Goal: Information Seeking & Learning: Learn about a topic

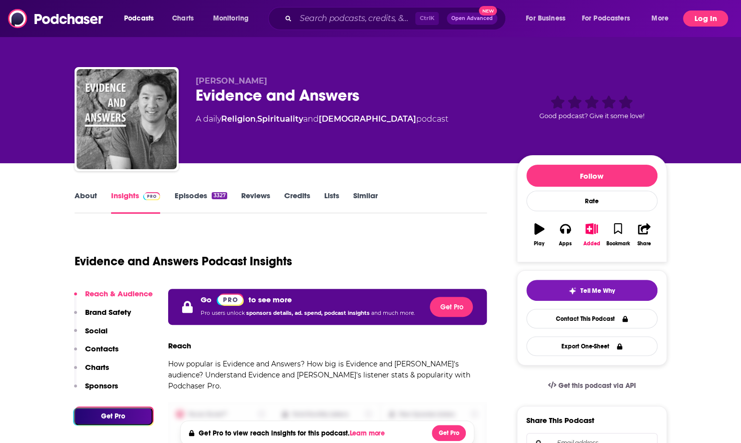
click at [703, 17] on button "Log In" at bounding box center [705, 19] width 45 height 16
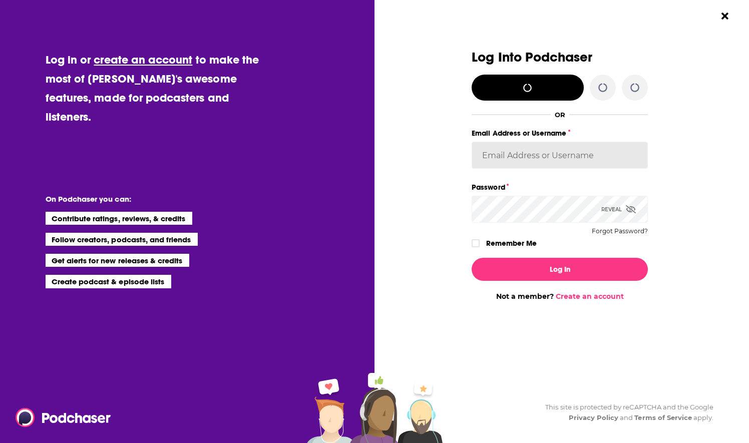
type input "nwierenga"
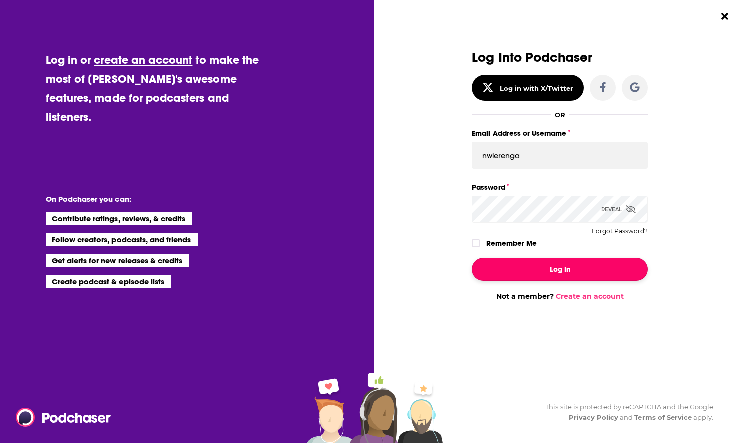
click at [533, 261] on button "Log In" at bounding box center [559, 269] width 176 height 23
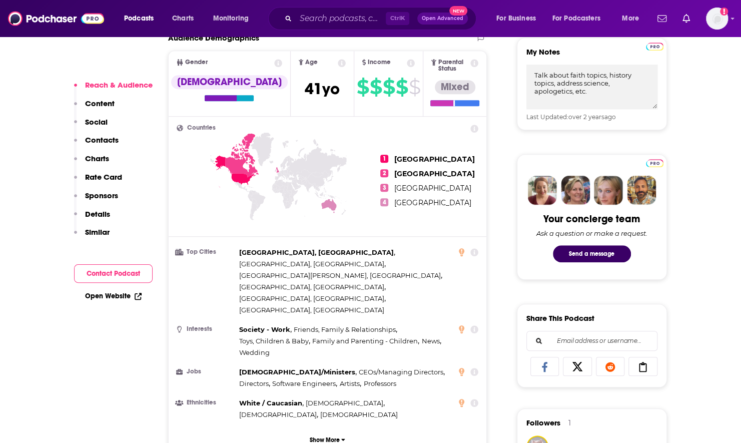
scroll to position [250, 0]
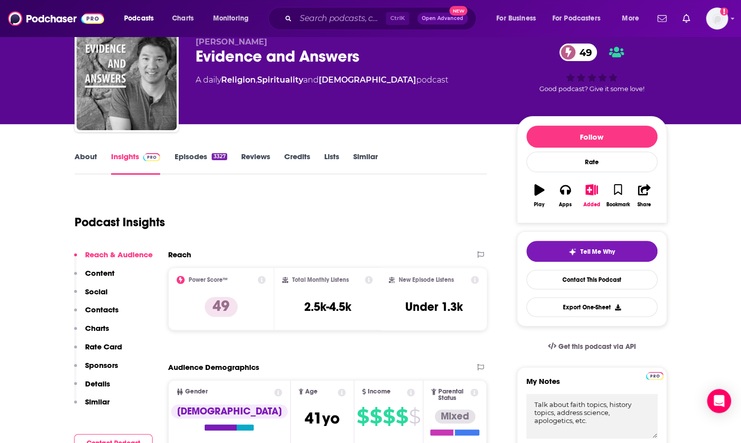
scroll to position [0, 0]
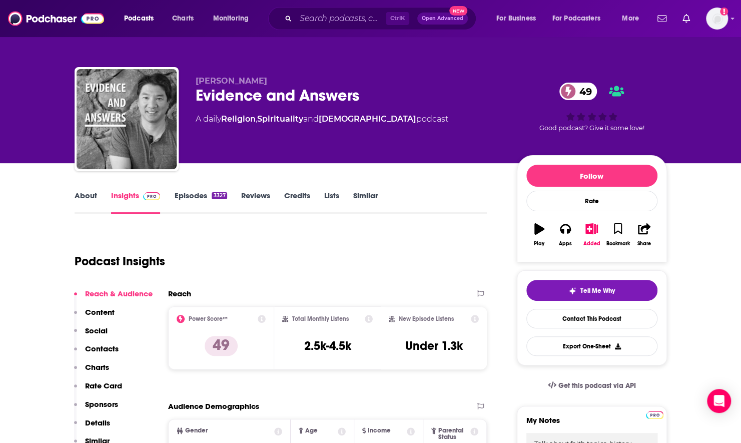
click at [192, 195] on link "Episodes 3327" at bounding box center [200, 202] width 53 height 23
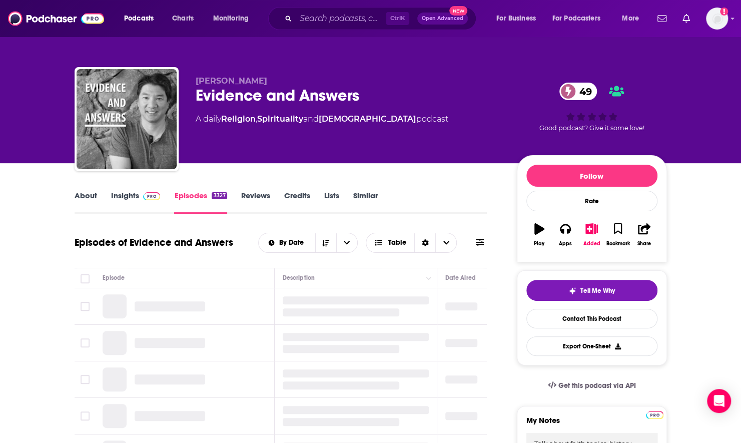
click at [482, 244] on icon at bounding box center [480, 242] width 8 height 8
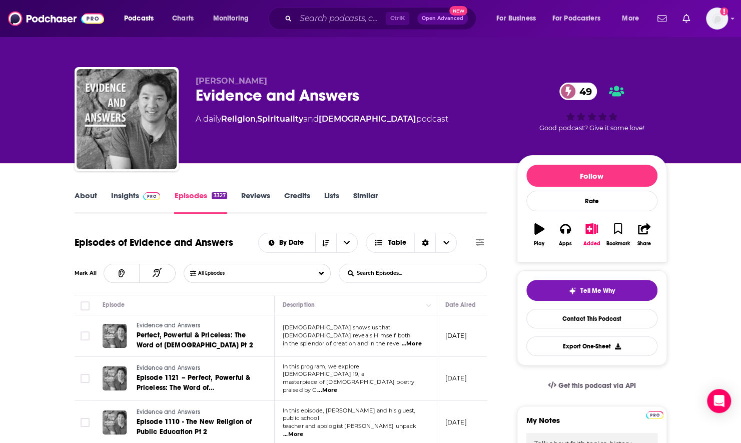
click at [371, 272] on input "List Search Input" at bounding box center [391, 273] width 105 height 18
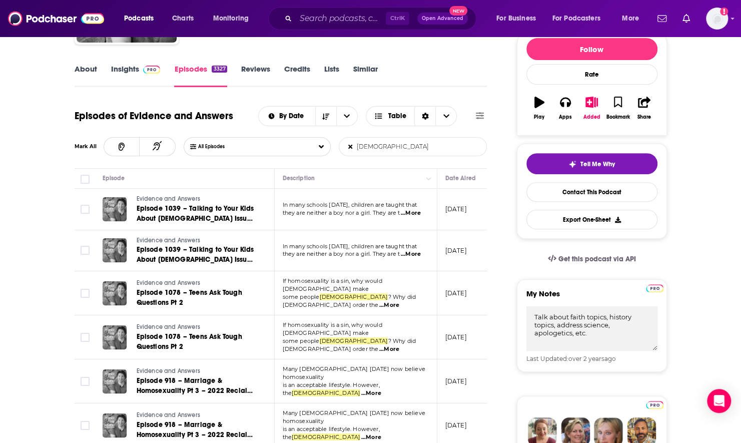
scroll to position [127, 0]
type input "gay"
click at [399, 345] on span "...More" at bounding box center [389, 349] width 20 height 8
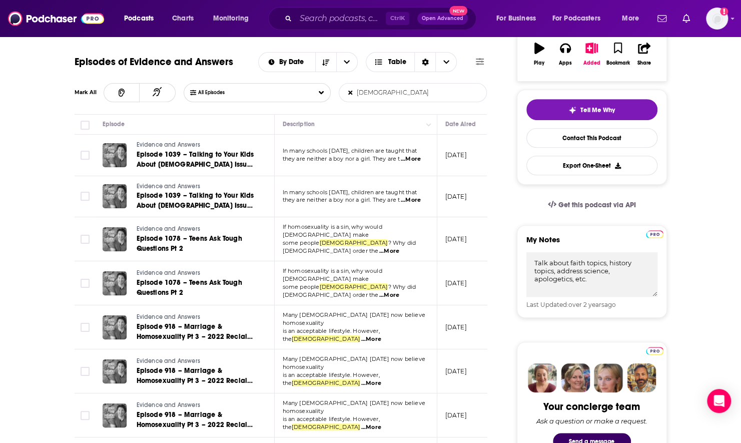
scroll to position [181, 0]
click at [381, 379] on span "...More" at bounding box center [371, 383] width 20 height 8
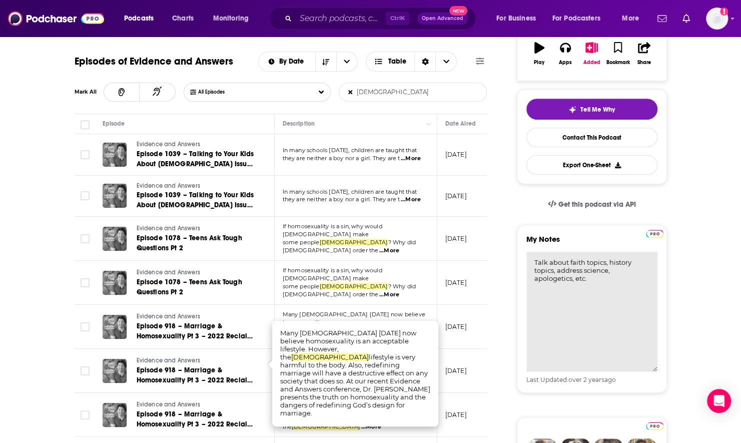
click at [596, 283] on textarea "Talk about faith topics, history topics, address science, apologetics, etc." at bounding box center [592, 312] width 131 height 120
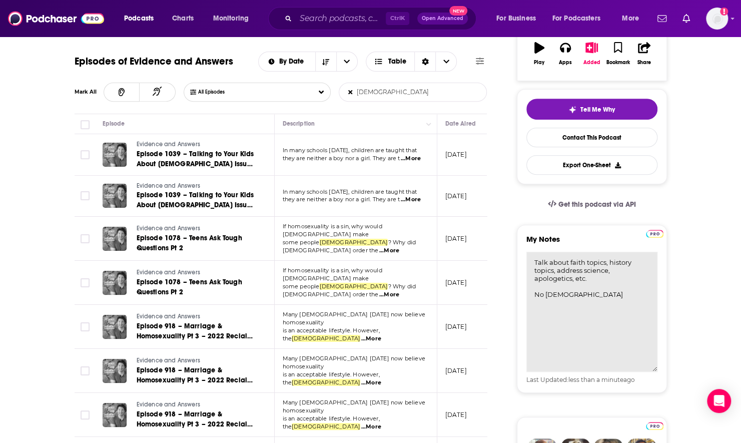
type textarea "Talk about faith topics, history topics, address science, apologetics, etc. No …"
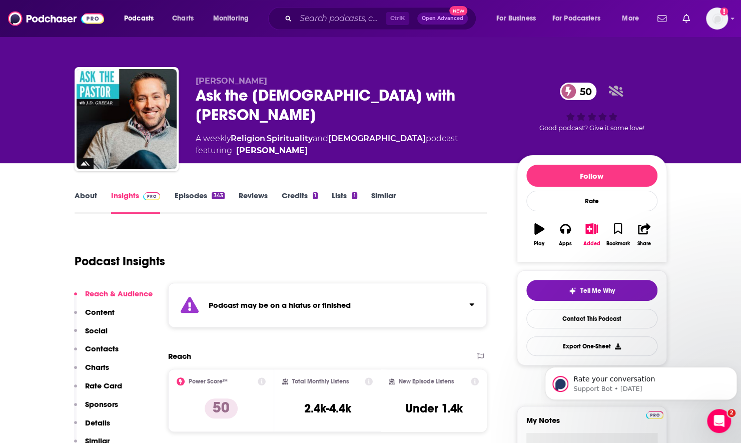
click at [344, 311] on div "Podcast may be on a hiatus or finished" at bounding box center [327, 305] width 319 height 45
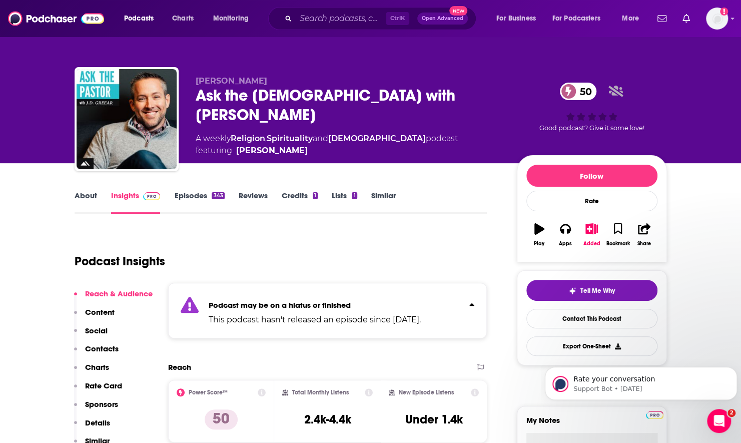
click at [212, 198] on div "343" at bounding box center [218, 195] width 13 height 7
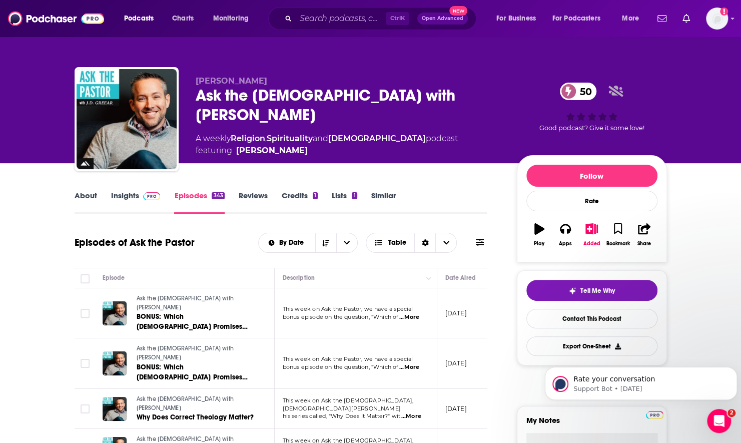
click at [129, 197] on link "Insights" at bounding box center [136, 202] width 50 height 23
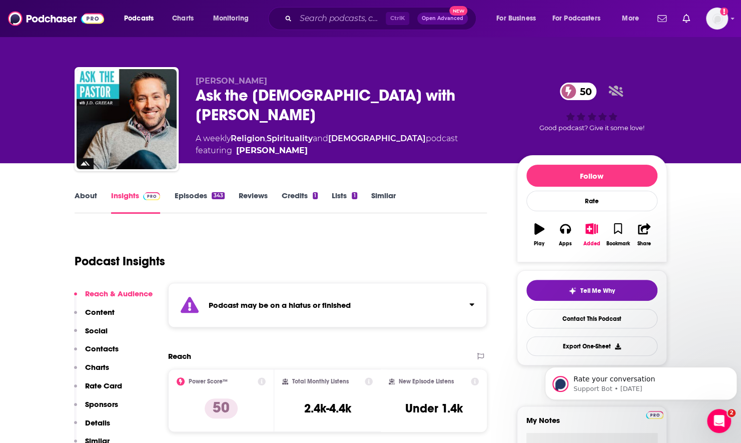
click at [90, 193] on link "About" at bounding box center [86, 202] width 23 height 23
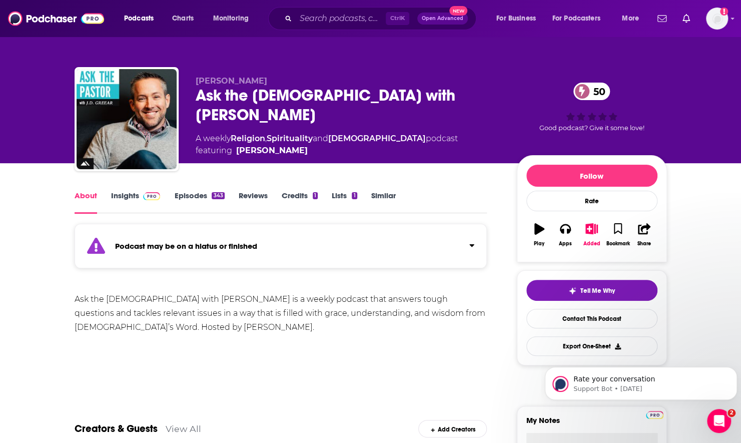
scroll to position [100, 0]
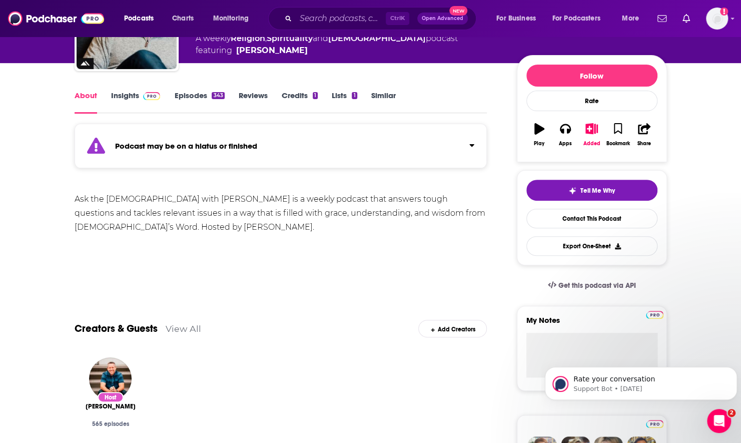
click at [114, 98] on link "Insights" at bounding box center [136, 102] width 50 height 23
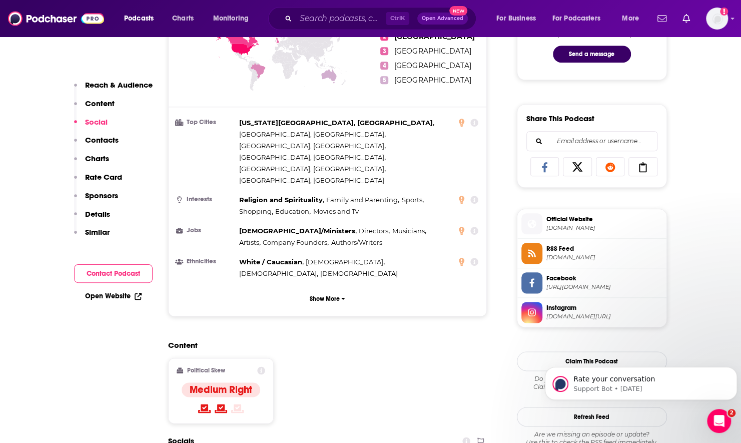
scroll to position [551, 0]
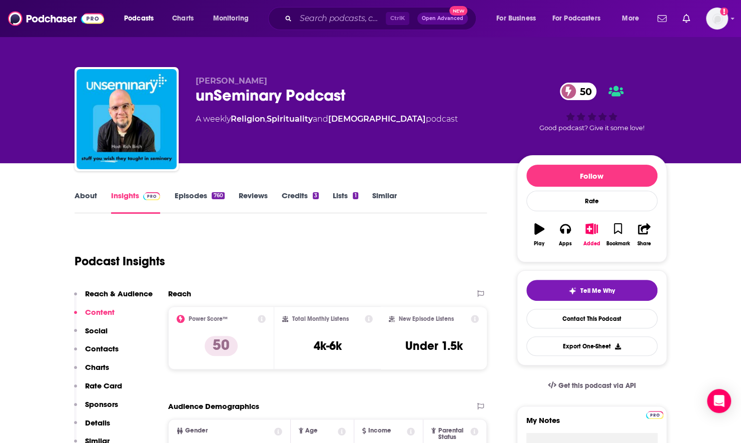
click at [90, 201] on link "About" at bounding box center [86, 202] width 23 height 23
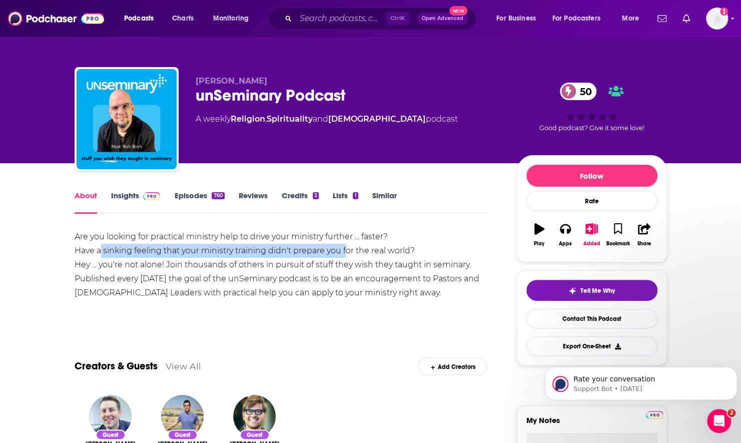
drag, startPoint x: 93, startPoint y: 253, endPoint x: 339, endPoint y: 252, distance: 246.3
click at [339, 252] on div "Are you looking for practical ministry help to drive your ministry further ... …" at bounding box center [281, 265] width 413 height 70
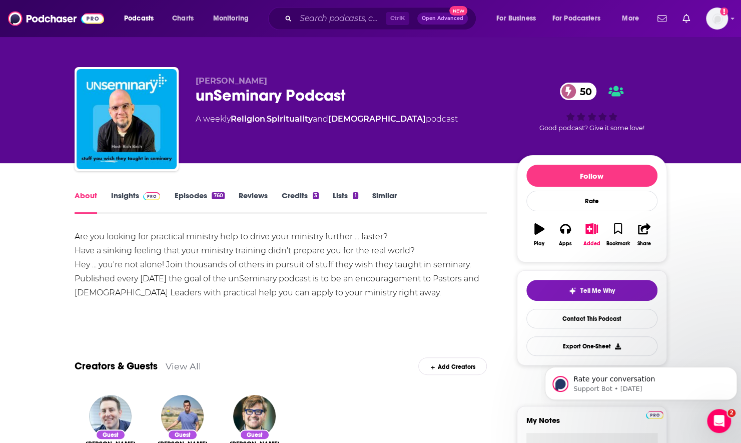
click at [184, 271] on div "Are you looking for practical ministry help to drive your ministry further ... …" at bounding box center [281, 265] width 413 height 70
drag, startPoint x: 167, startPoint y: 265, endPoint x: 439, endPoint y: 264, distance: 271.8
click at [439, 264] on div "Are you looking for practical ministry help to drive your ministry further ... …" at bounding box center [281, 265] width 413 height 70
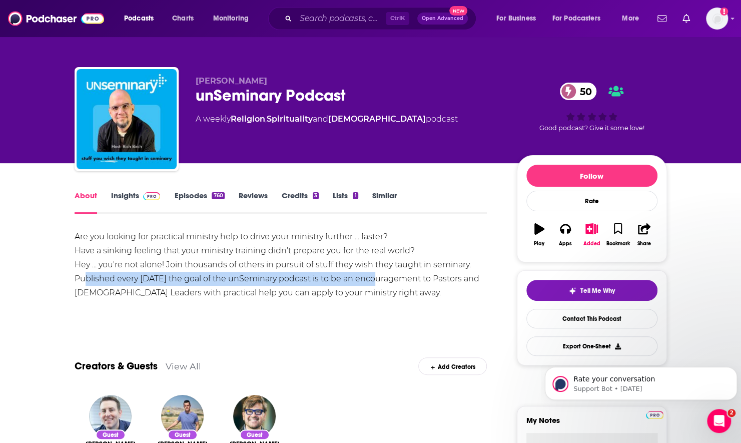
drag, startPoint x: 76, startPoint y: 279, endPoint x: 366, endPoint y: 277, distance: 290.3
click at [366, 277] on div "Are you looking for practical ministry help to drive your ministry further ... …" at bounding box center [281, 265] width 413 height 70
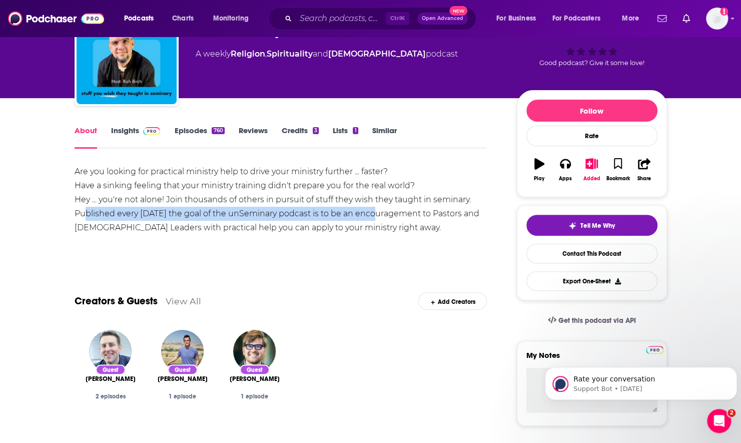
scroll to position [100, 0]
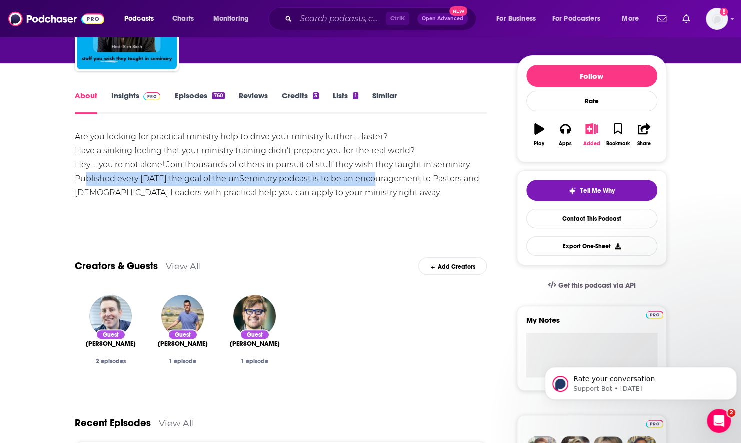
click at [595, 125] on icon "button" at bounding box center [592, 128] width 13 height 11
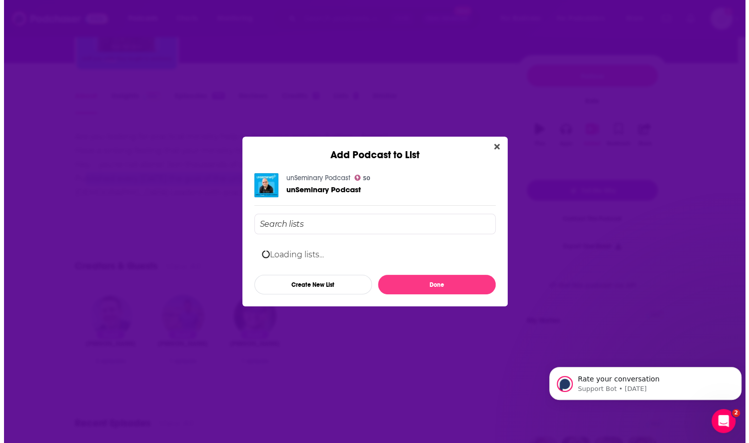
scroll to position [0, 0]
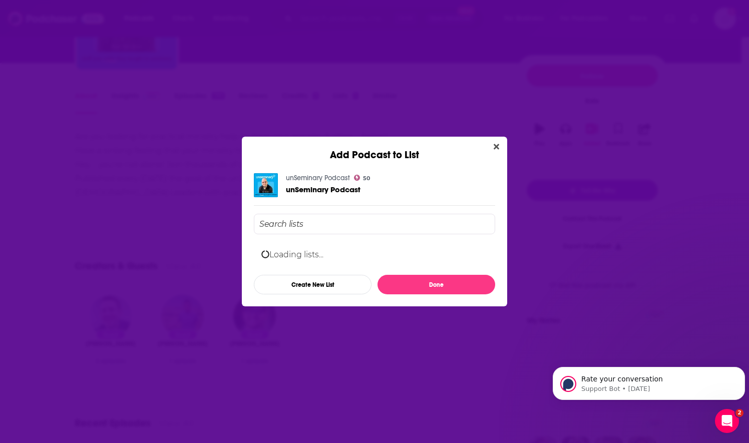
click at [380, 220] on div "Loading lists... Create New List Done" at bounding box center [374, 254] width 241 height 81
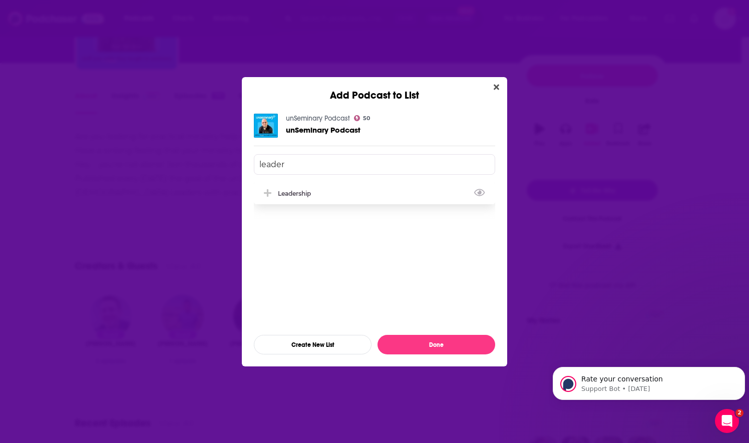
click at [285, 192] on div "Leadership" at bounding box center [297, 194] width 39 height 8
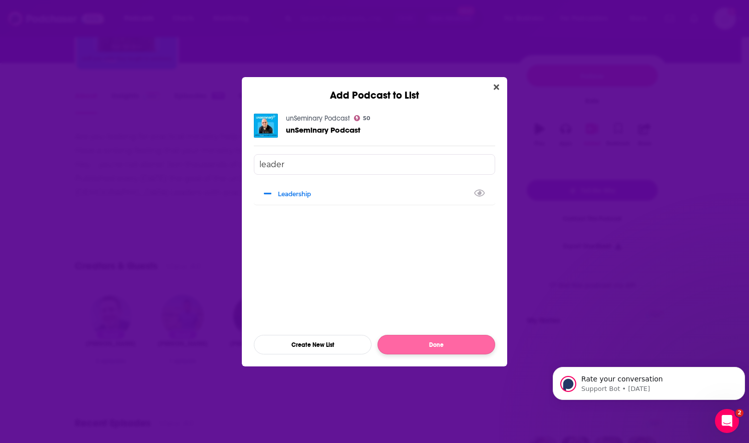
type input "leader"
click at [413, 342] on button "Done" at bounding box center [436, 345] width 118 height 20
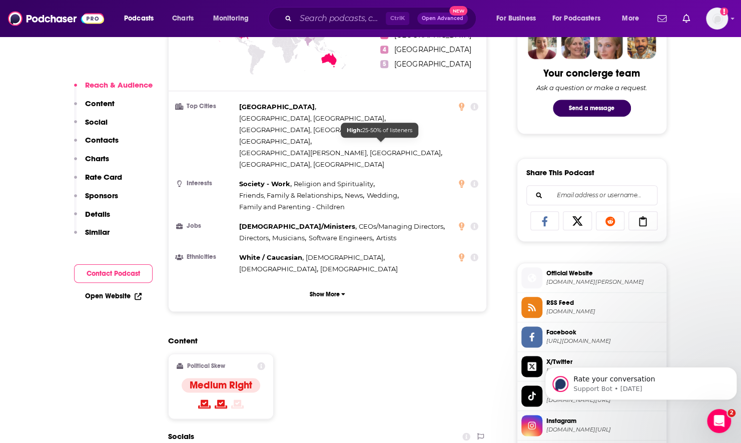
scroll to position [651, 0]
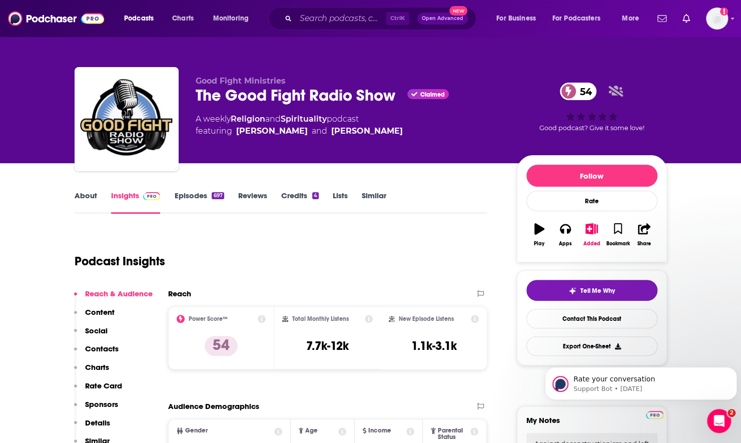
click at [205, 199] on link "Episodes 697" at bounding box center [199, 202] width 50 height 23
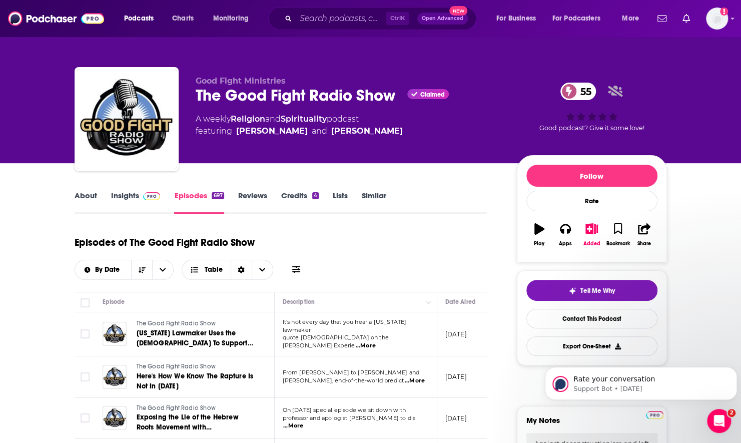
click at [126, 201] on link "Insights" at bounding box center [136, 202] width 50 height 23
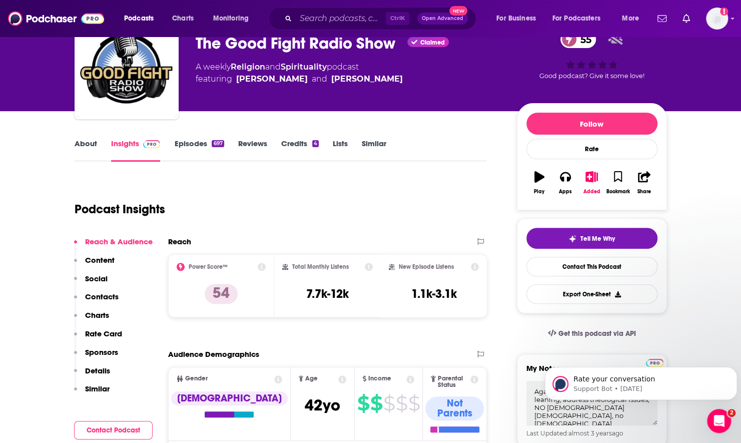
scroll to position [100, 0]
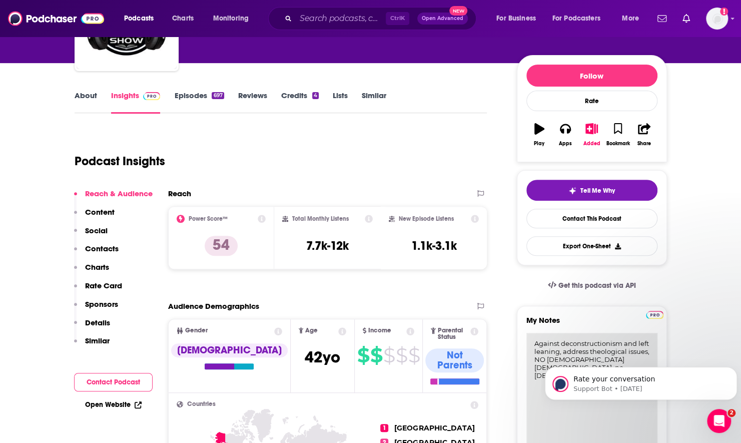
click at [533, 341] on textarea "Against deconstructionism and left leaning, address theological issues, NO FEMA…" at bounding box center [592, 393] width 131 height 120
type textarea "Yes guests; Against deconstructionism and left leaning, address theological iss…"
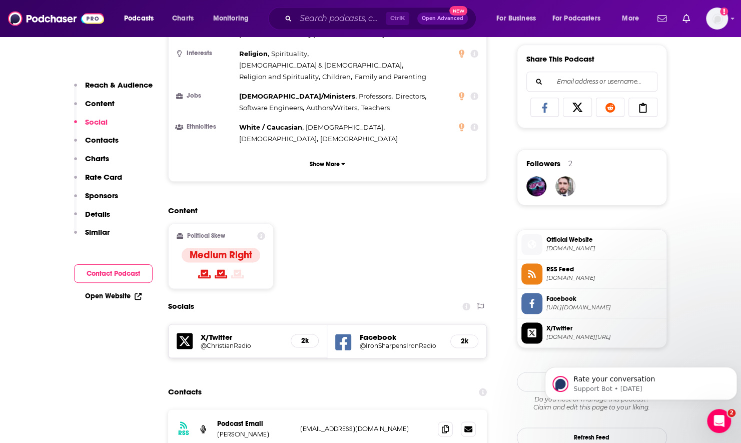
scroll to position [450, 0]
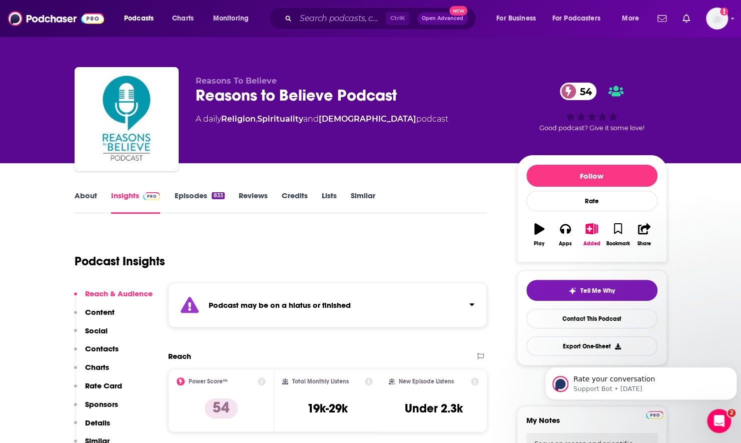
click at [189, 196] on link "Episodes 833" at bounding box center [199, 202] width 50 height 23
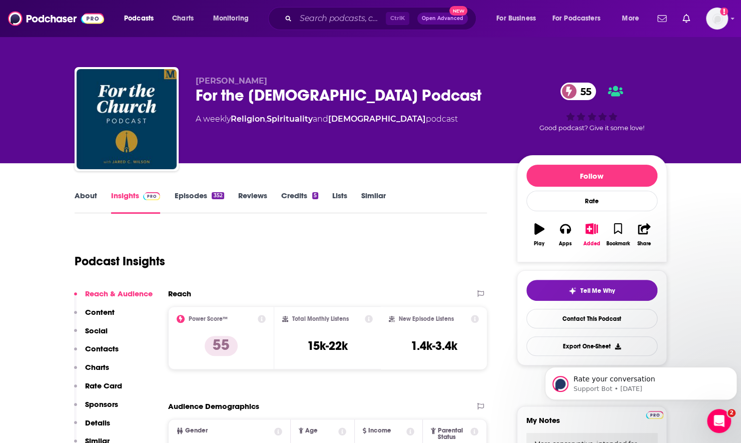
click at [91, 197] on link "About" at bounding box center [86, 202] width 23 height 23
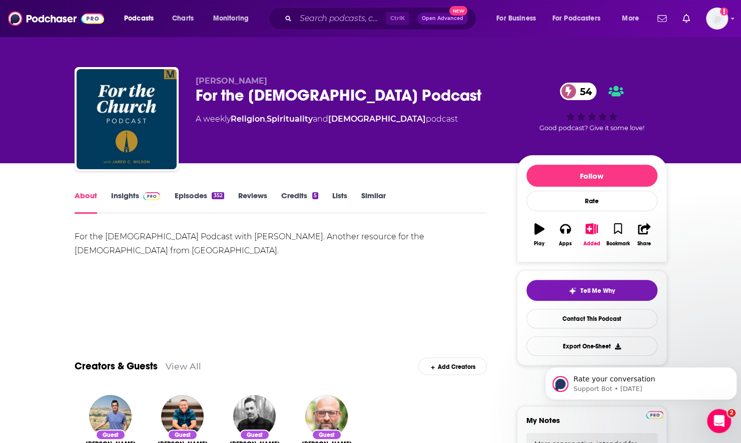
click at [193, 199] on link "Episodes 352" at bounding box center [199, 202] width 50 height 23
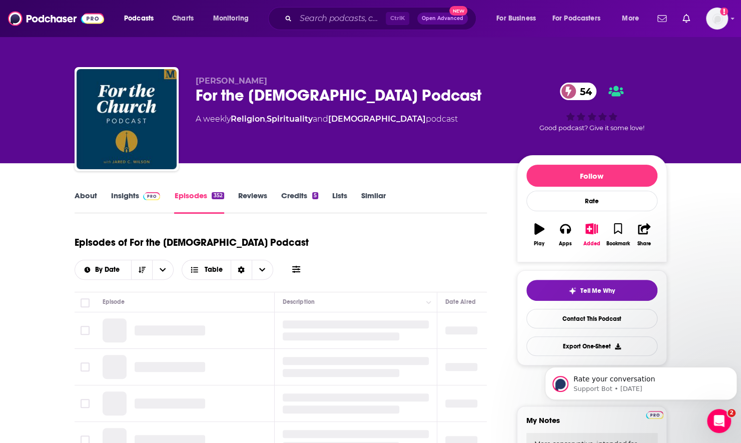
click at [300, 265] on icon at bounding box center [296, 269] width 8 height 8
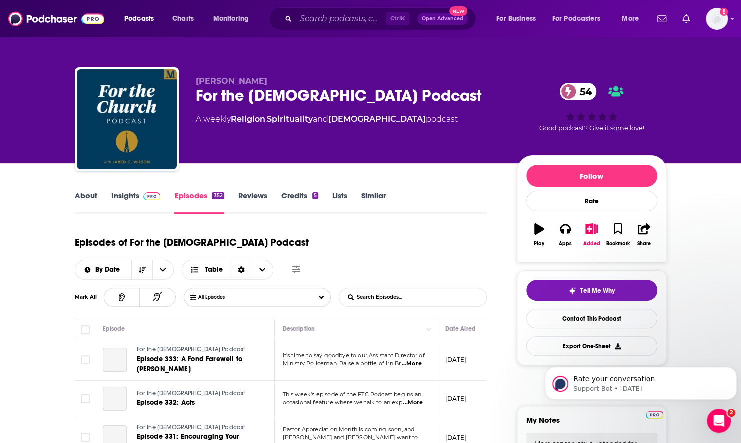
click at [440, 288] on input "List Search Input" at bounding box center [391, 297] width 105 height 18
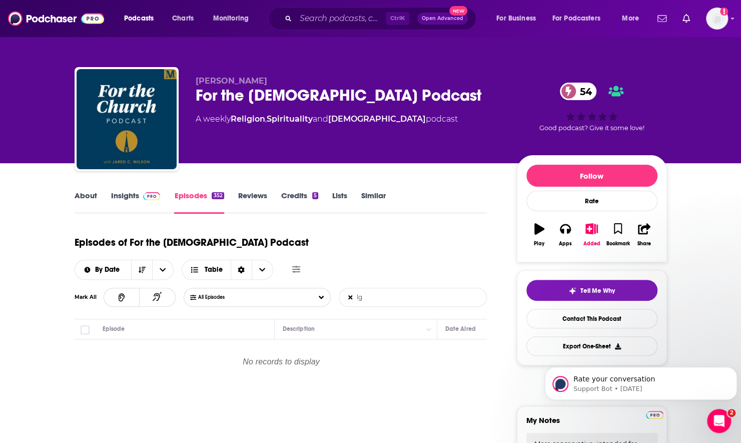
type input "l"
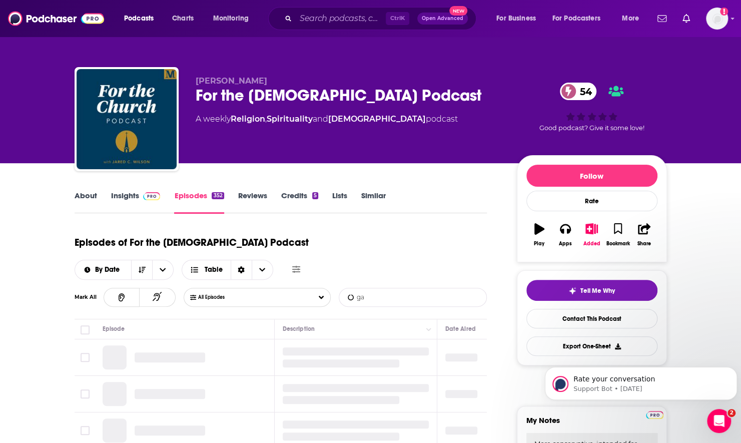
type input "gay"
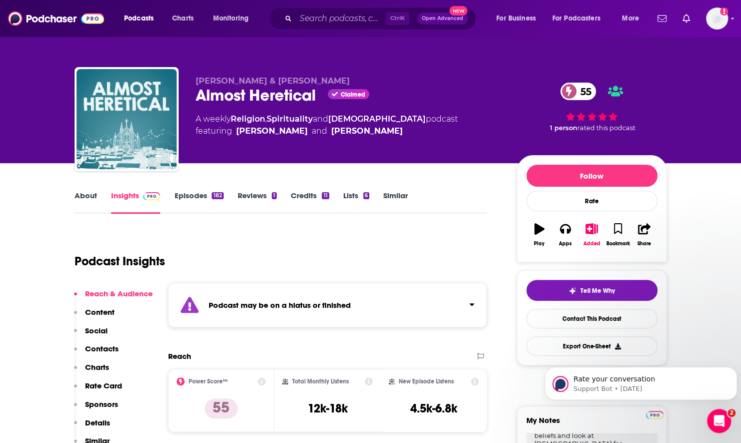
click at [169, 190] on div "About Insights Episodes 182 Reviews 1 Credits 11 Lists 6 Similar" at bounding box center [281, 201] width 413 height 25
click at [174, 197] on link "Episodes 182" at bounding box center [198, 202] width 49 height 23
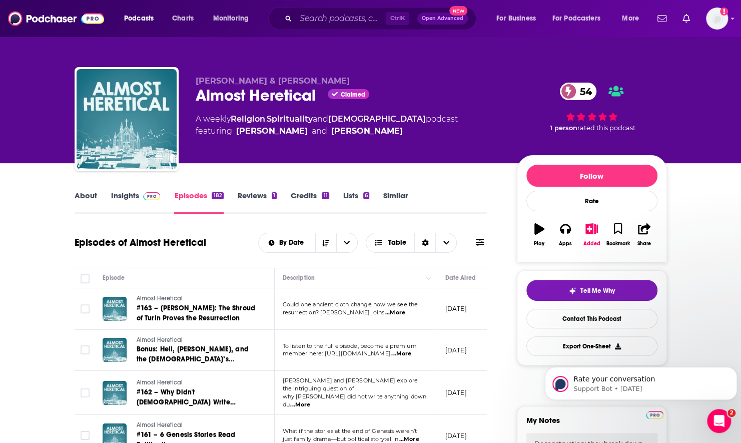
click at [78, 199] on link "About" at bounding box center [86, 202] width 23 height 23
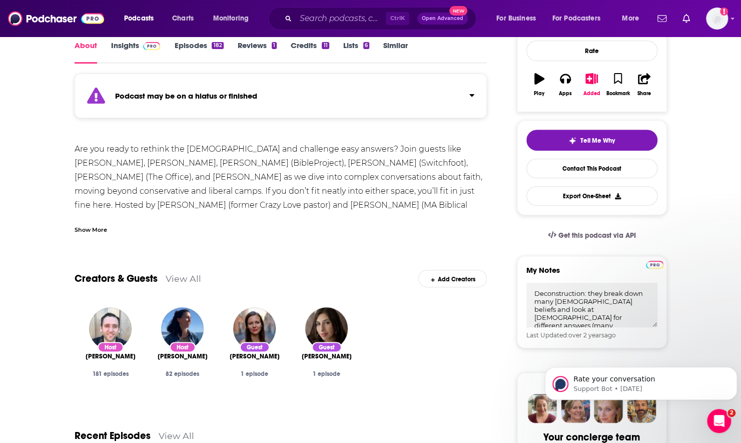
scroll to position [100, 0]
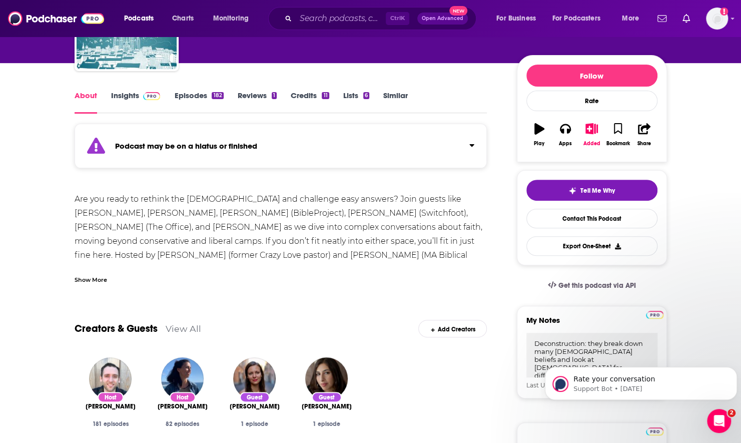
click at [98, 282] on div "Show More" at bounding box center [91, 279] width 33 height 10
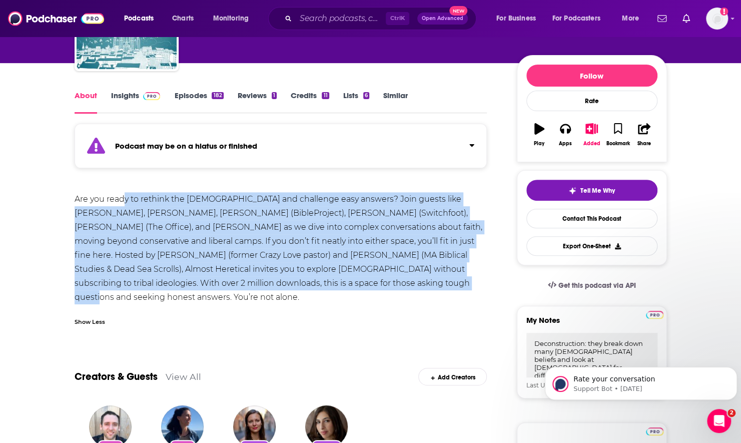
drag, startPoint x: 122, startPoint y: 199, endPoint x: 308, endPoint y: 276, distance: 201.3
click at [308, 276] on div "Are you ready to rethink the [DEMOGRAPHIC_DATA] and challenge easy answers? Joi…" at bounding box center [281, 255] width 413 height 126
drag, startPoint x: 308, startPoint y: 276, endPoint x: 251, endPoint y: 273, distance: 57.2
click at [251, 273] on div "Are you ready to rethink the [DEMOGRAPHIC_DATA] and challenge easy answers? Joi…" at bounding box center [281, 255] width 413 height 126
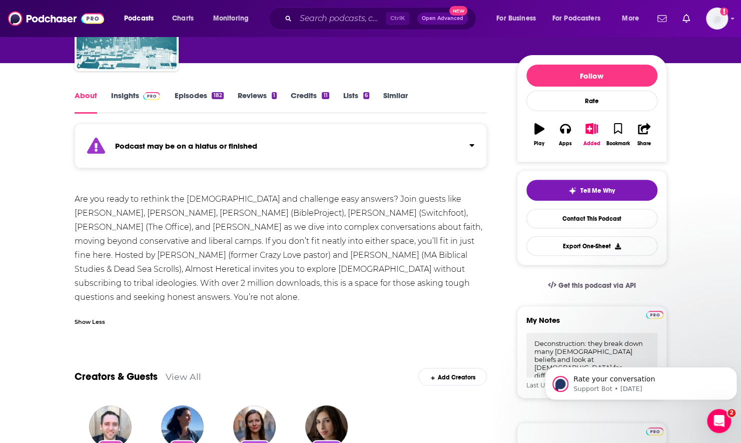
click at [86, 197] on div "Are you ready to rethink the Bible and challenge easy answers? Join guests like…" at bounding box center [281, 255] width 413 height 126
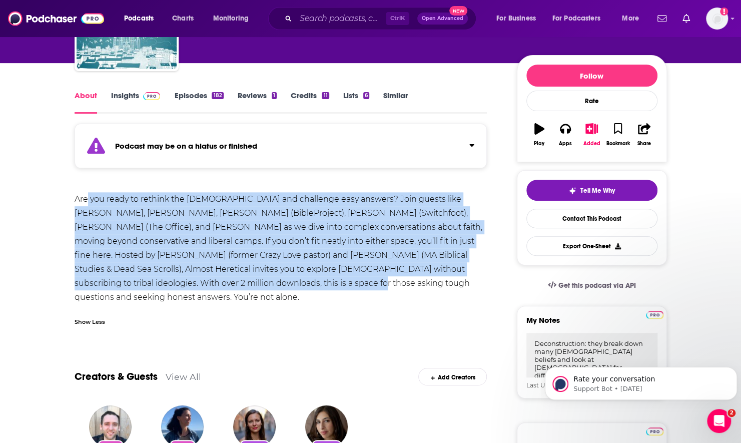
drag, startPoint x: 86, startPoint y: 197, endPoint x: 194, endPoint y: 289, distance: 142.3
click at [194, 289] on div "Are you ready to rethink the Bible and challenge easy answers? Join guests like…" at bounding box center [281, 255] width 413 height 126
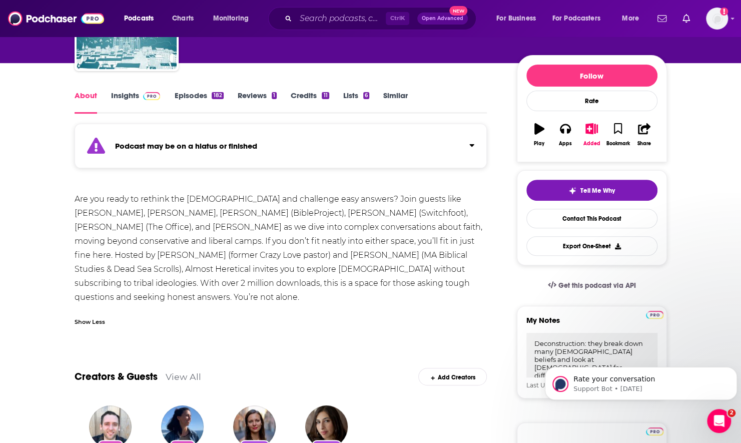
drag, startPoint x: 194, startPoint y: 289, endPoint x: 230, endPoint y: 300, distance: 37.7
click at [230, 300] on div "Are you ready to rethink the Bible and challenge easy answers? Join guests like…" at bounding box center [281, 255] width 413 height 126
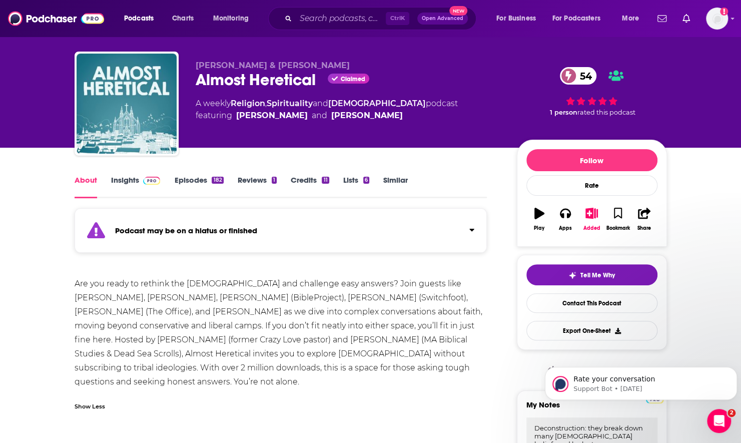
scroll to position [0, 0]
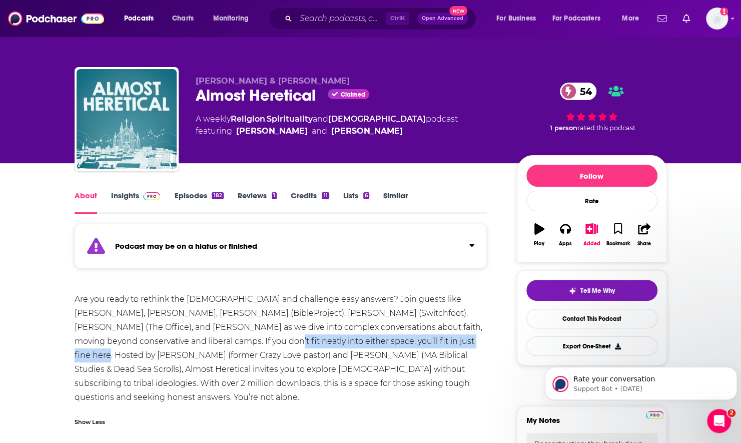
drag, startPoint x: 181, startPoint y: 339, endPoint x: 399, endPoint y: 344, distance: 217.8
click at [399, 344] on div "Are you ready to rethink the Bible and challenge easy answers? Join guests like…" at bounding box center [281, 355] width 413 height 126
click at [119, 200] on link "Insights" at bounding box center [136, 202] width 50 height 23
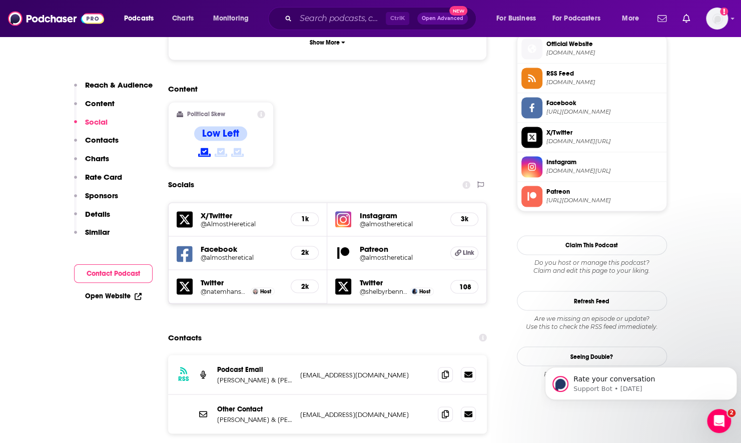
scroll to position [851, 0]
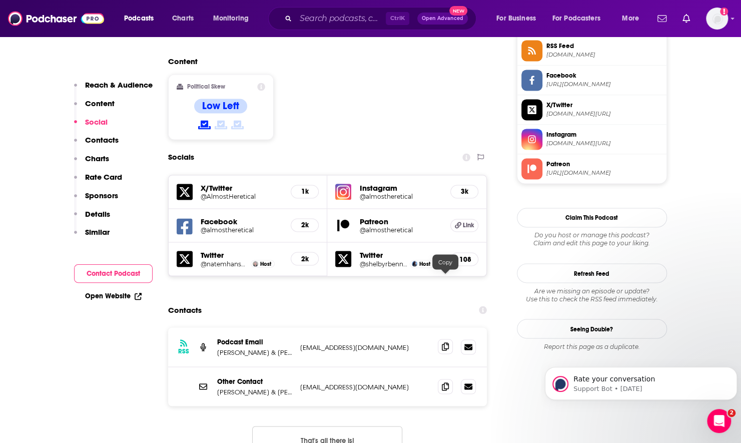
click at [445, 342] on icon at bounding box center [445, 346] width 7 height 8
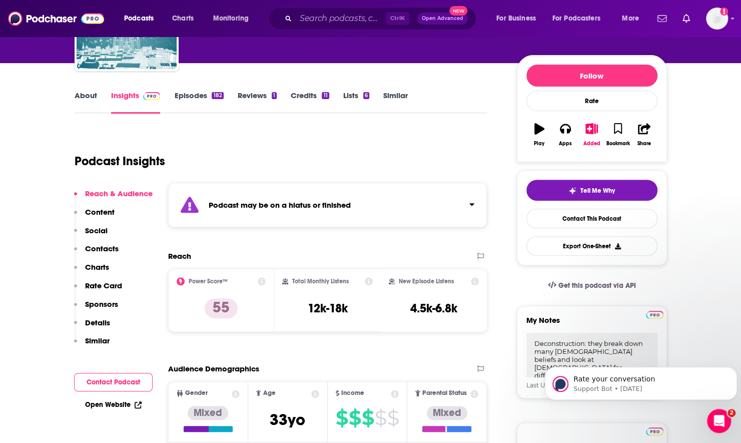
scroll to position [0, 0]
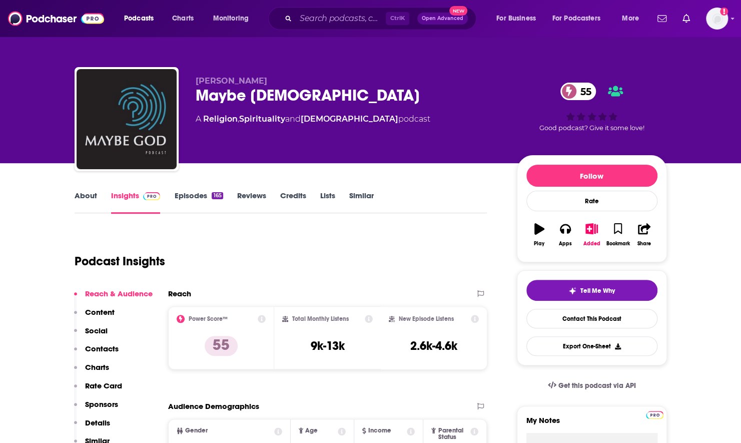
click at [90, 202] on link "About" at bounding box center [86, 202] width 23 height 23
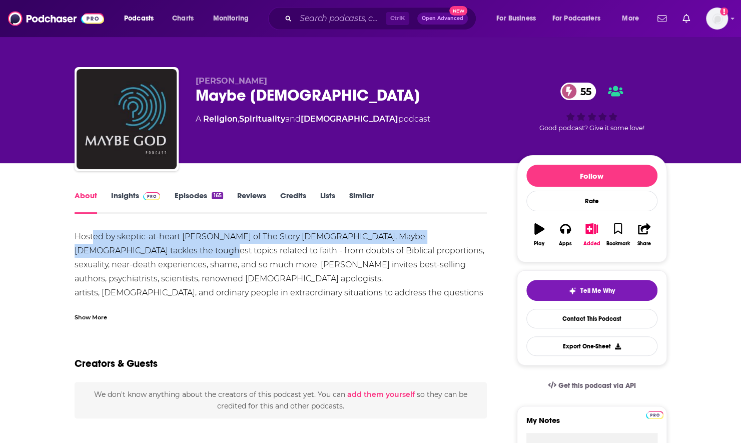
drag, startPoint x: 92, startPoint y: 236, endPoint x: 135, endPoint y: 253, distance: 46.3
click at [135, 253] on div "Hosted by skeptic-at-heart [PERSON_NAME] of The Story [DEMOGRAPHIC_DATA], Maybe…" at bounding box center [281, 286] width 413 height 112
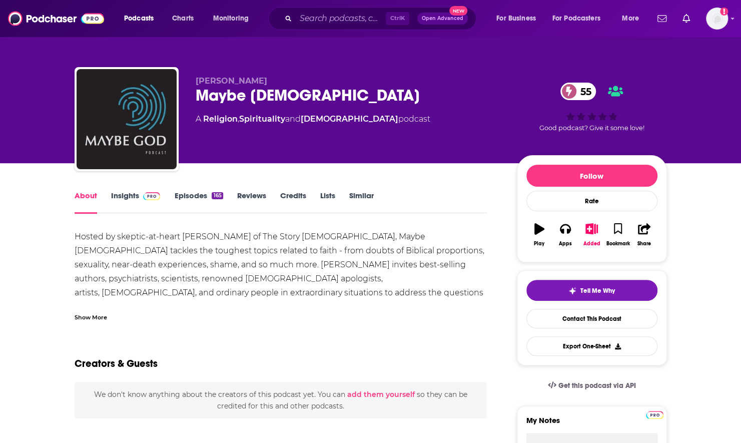
drag, startPoint x: 135, startPoint y: 253, endPoint x: 157, endPoint y: 275, distance: 31.1
click at [157, 275] on div "Hosted by skeptic-at-heart [PERSON_NAME] of The Story [DEMOGRAPHIC_DATA], Maybe…" at bounding box center [281, 286] width 413 height 112
click at [131, 194] on link "Insights" at bounding box center [136, 202] width 50 height 23
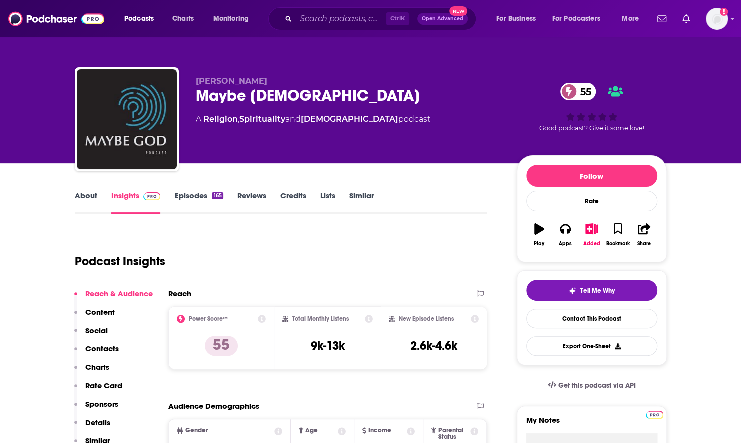
click at [78, 197] on link "About" at bounding box center [86, 202] width 23 height 23
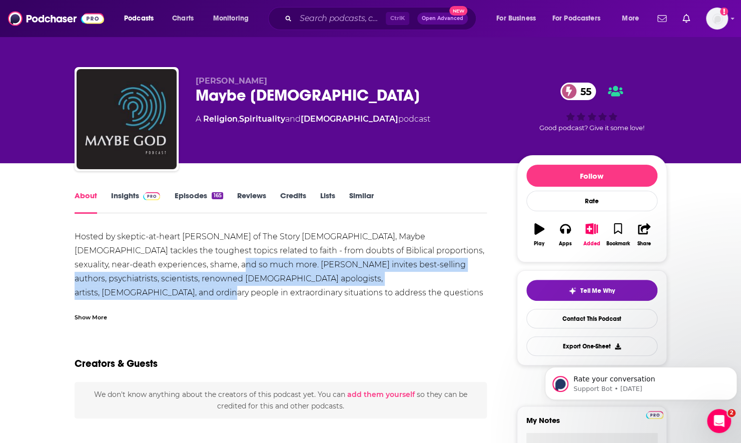
drag, startPoint x: 161, startPoint y: 263, endPoint x: 391, endPoint y: 281, distance: 230.4
click at [391, 281] on div "Hosted by skeptic-at-heart [PERSON_NAME] of The Story [DEMOGRAPHIC_DATA], Maybe…" at bounding box center [281, 286] width 413 height 112
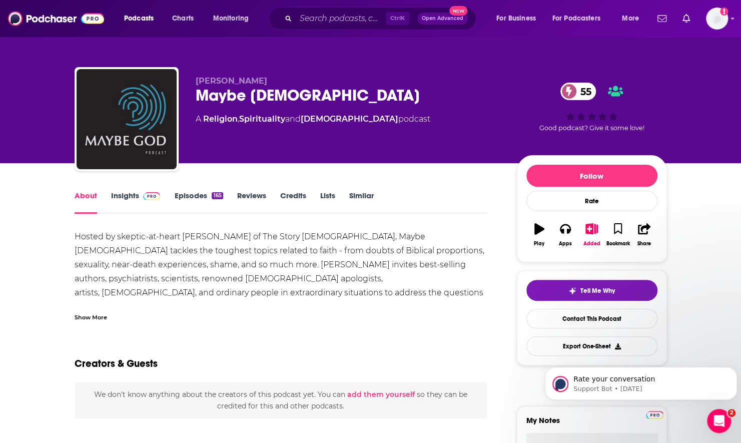
click at [110, 314] on div "Show More" at bounding box center [281, 313] width 413 height 17
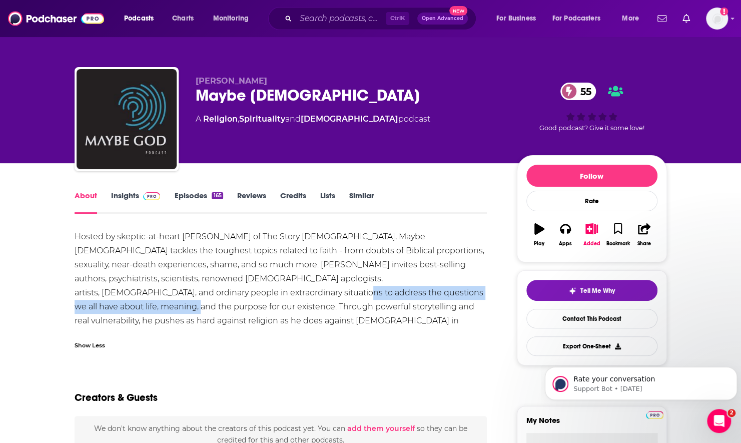
drag, startPoint x: 139, startPoint y: 293, endPoint x: 382, endPoint y: 297, distance: 243.3
click at [382, 297] on div "Hosted by skeptic-at-heart [PERSON_NAME] of The Story [DEMOGRAPHIC_DATA], Maybe…" at bounding box center [281, 286] width 413 height 112
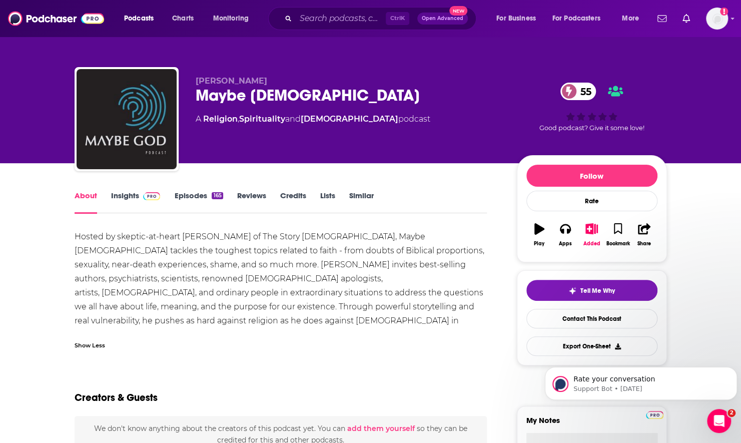
click at [358, 308] on div "Hosted by skeptic-at-heart [PERSON_NAME] of The Story [DEMOGRAPHIC_DATA], Maybe…" at bounding box center [281, 286] width 413 height 112
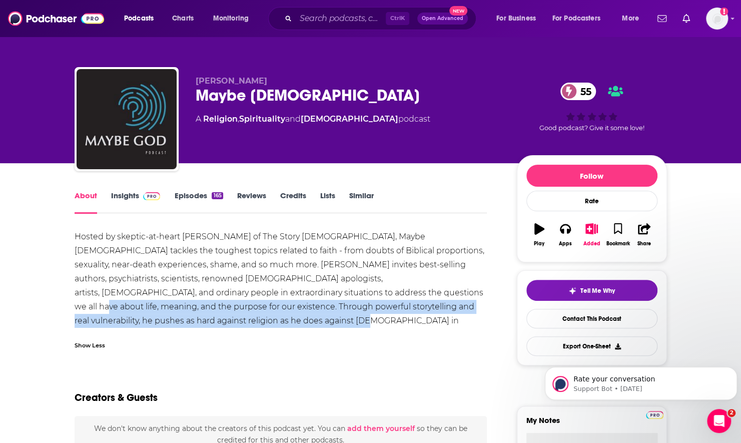
drag, startPoint x: 282, startPoint y: 289, endPoint x: 401, endPoint y: 315, distance: 121.9
click at [401, 315] on div "Hosted by skeptic-at-heart [PERSON_NAME] of The Story [DEMOGRAPHIC_DATA], Maybe…" at bounding box center [281, 286] width 413 height 112
click at [232, 309] on div "Hosted by skeptic-at-heart [PERSON_NAME] of The Story [DEMOGRAPHIC_DATA], Maybe…" at bounding box center [281, 286] width 413 height 112
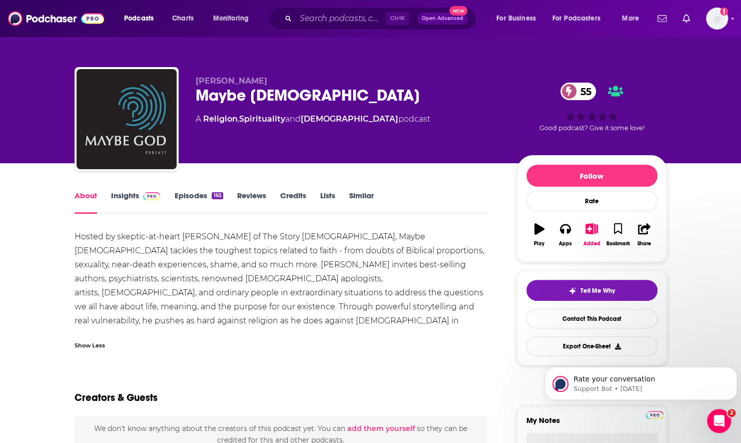
click at [199, 198] on link "Episodes 165" at bounding box center [198, 202] width 49 height 23
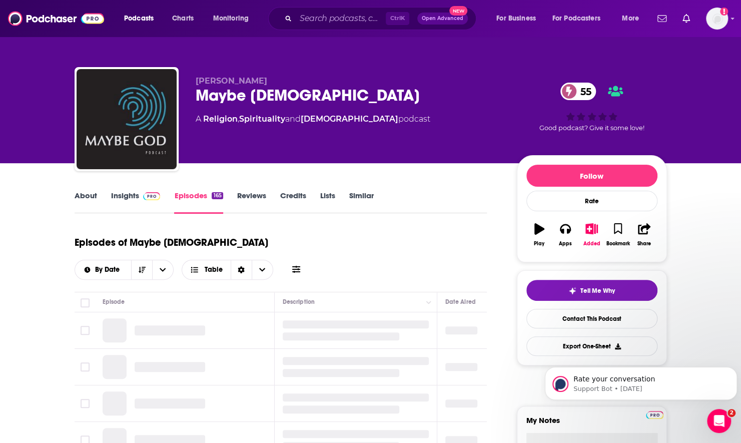
click at [300, 265] on span at bounding box center [296, 270] width 8 height 10
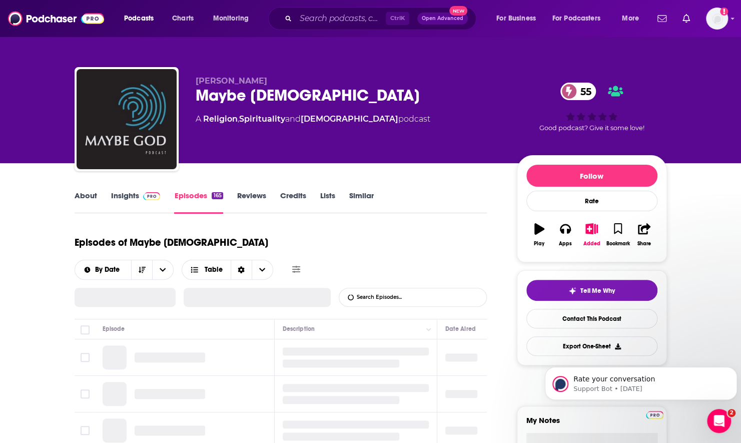
click at [300, 265] on icon at bounding box center [296, 269] width 8 height 8
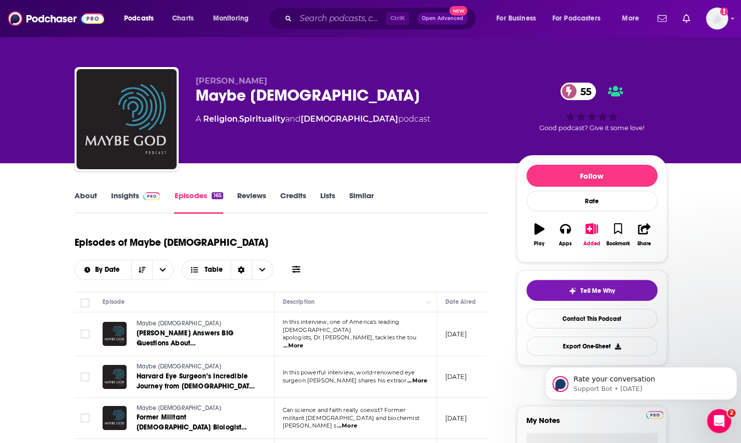
click at [300, 266] on icon at bounding box center [296, 269] width 8 height 7
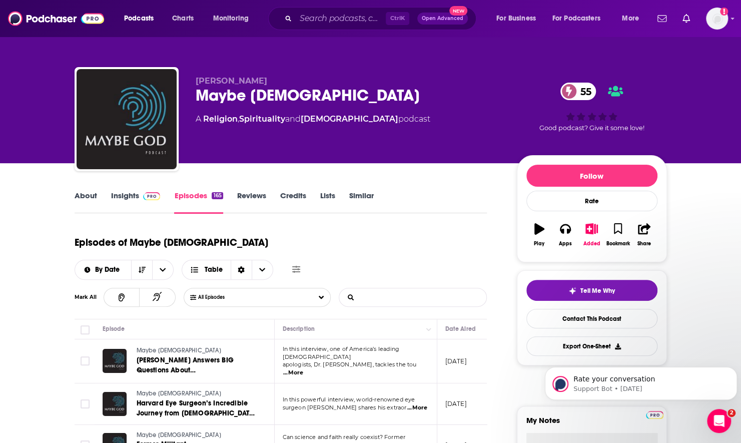
click at [436, 288] on input "List Search Input" at bounding box center [391, 297] width 105 height 18
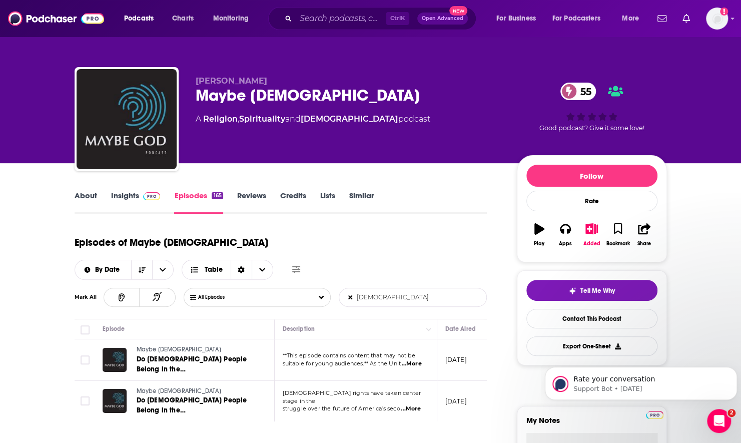
type input "[DEMOGRAPHIC_DATA]"
click at [411, 360] on span "...More" at bounding box center [411, 364] width 20 height 8
drag, startPoint x: 327, startPoint y: 284, endPoint x: 390, endPoint y: 283, distance: 63.1
drag, startPoint x: 390, startPoint y: 283, endPoint x: 415, endPoint y: 336, distance: 58.7
click at [415, 360] on span "...More" at bounding box center [411, 364] width 20 height 8
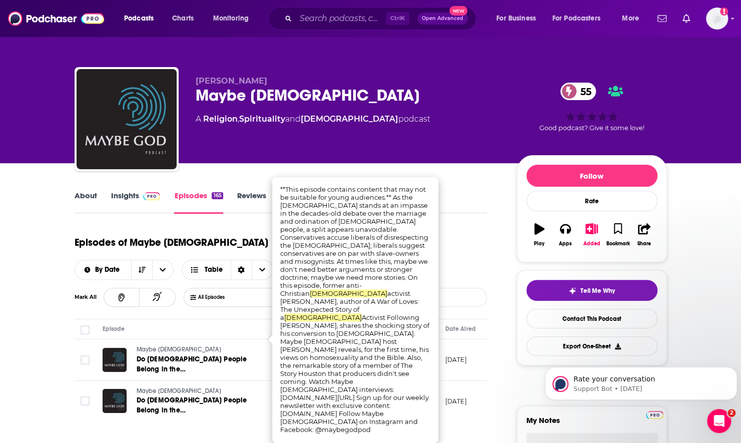
click at [161, 350] on td "Maybe [DEMOGRAPHIC_DATA] Do [DEMOGRAPHIC_DATA] People Belong in the [DEMOGRAPHI…" at bounding box center [185, 360] width 180 height 42
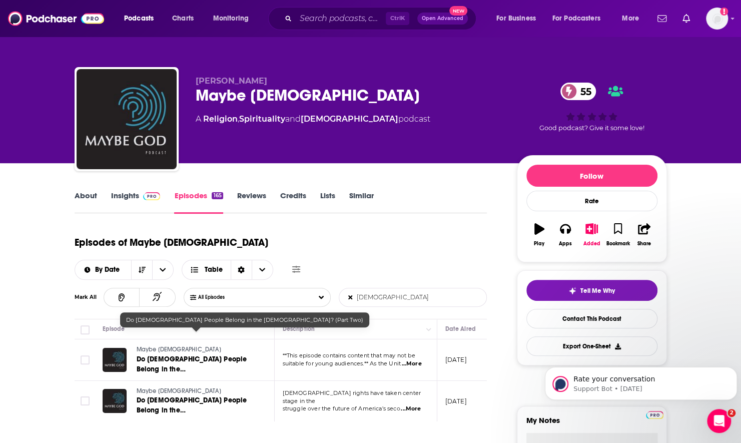
click at [170, 354] on link "Do [DEMOGRAPHIC_DATA] People Belong in the [DEMOGRAPHIC_DATA]? (Part Two)" at bounding box center [197, 364] width 120 height 20
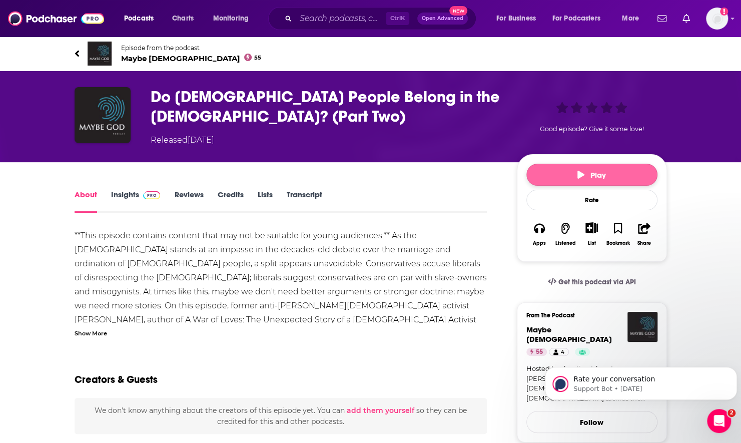
click at [554, 181] on button "Play" at bounding box center [592, 175] width 131 height 22
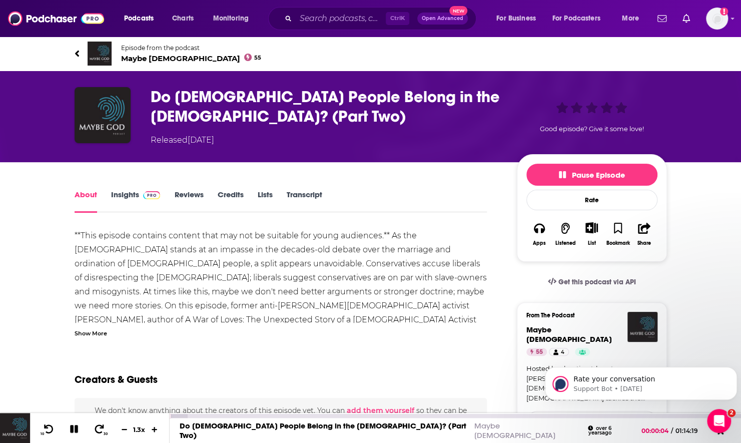
click at [75, 427] on icon at bounding box center [74, 429] width 8 height 8
click at [694, 109] on div "Do [DEMOGRAPHIC_DATA] People Belong in the [DEMOGRAPHIC_DATA]? (Part Two) Relea…" at bounding box center [370, 116] width 741 height 91
click at [74, 431] on icon at bounding box center [74, 429] width 9 height 10
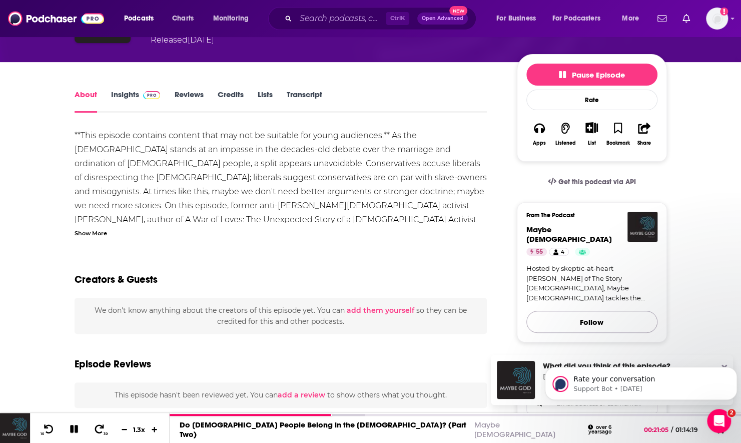
scroll to position [200, 0]
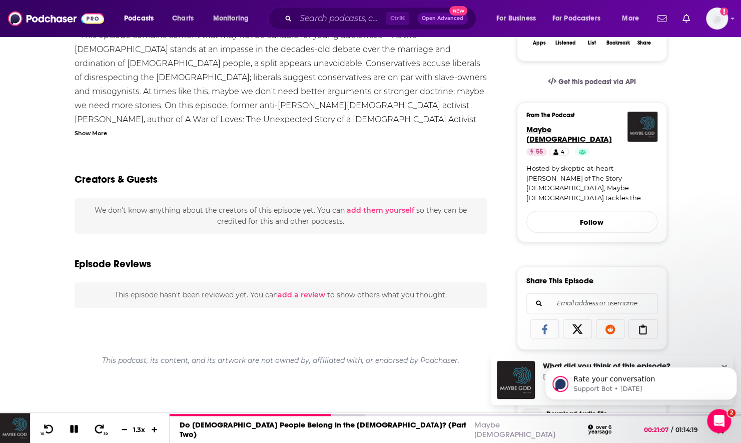
click at [560, 129] on span "Maybe God" at bounding box center [570, 134] width 86 height 19
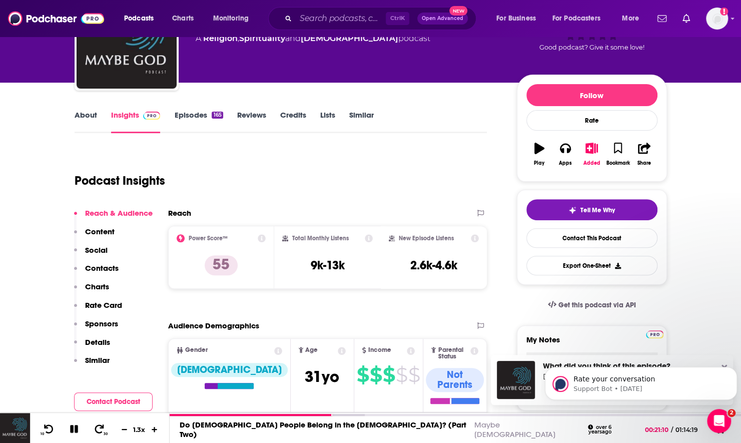
scroll to position [150, 0]
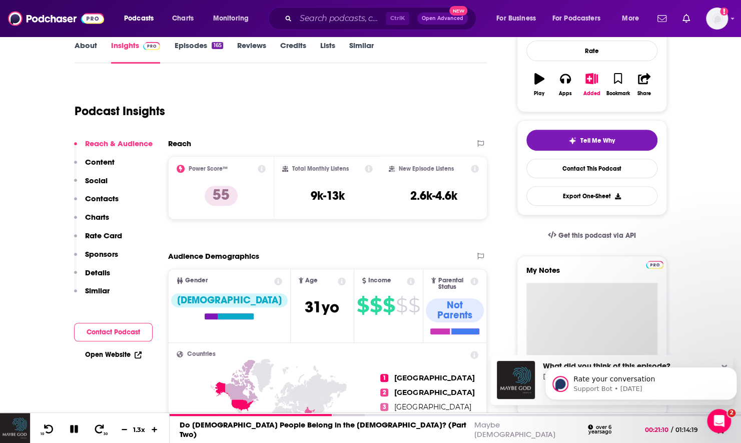
click at [564, 290] on textarea "My Notes" at bounding box center [592, 343] width 131 height 120
type textarea "No LGBTQ"
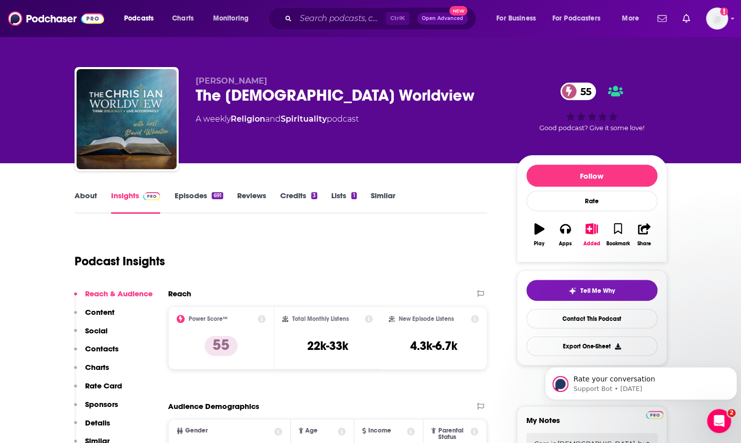
click at [81, 194] on link "About" at bounding box center [86, 202] width 23 height 23
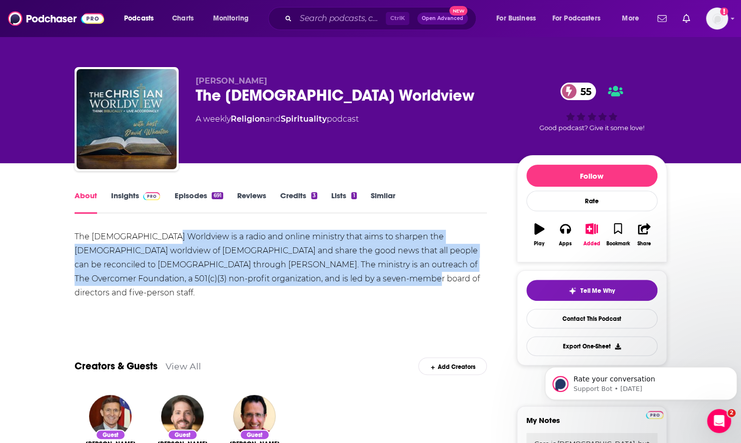
drag, startPoint x: 160, startPoint y: 239, endPoint x: 421, endPoint y: 277, distance: 263.5
click at [421, 277] on div "The [DEMOGRAPHIC_DATA] Worldview is a radio and online ministry that aims to sh…" at bounding box center [281, 265] width 413 height 70
drag, startPoint x: 421, startPoint y: 277, endPoint x: 356, endPoint y: 292, distance: 66.2
click at [356, 292] on div "The [DEMOGRAPHIC_DATA] Worldview is a radio and online ministry that aims to sh…" at bounding box center [281, 265] width 413 height 70
click at [200, 192] on link "Episodes 691" at bounding box center [198, 202] width 49 height 23
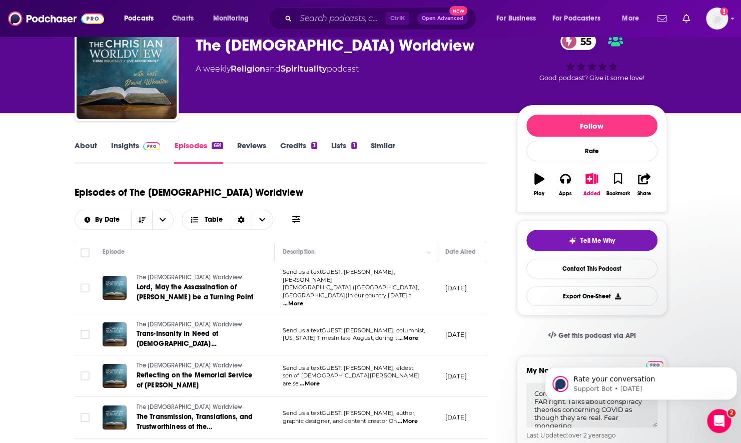
scroll to position [200, 0]
